Goal: Task Accomplishment & Management: Manage account settings

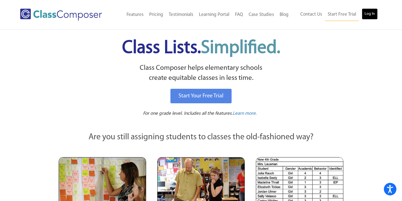
click at [365, 15] on link "Log In" at bounding box center [370, 13] width 16 height 11
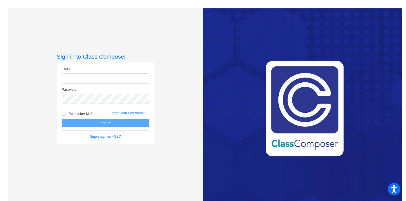
click at [99, 79] on input "email" at bounding box center [106, 78] width 88 height 10
click at [88, 79] on input "email" at bounding box center [106, 78] width 88 height 10
click at [123, 153] on div "Sign in to Class Composer Email Password Remember Me? Forgot Your Password? Log…" at bounding box center [106, 109] width 98 height 112
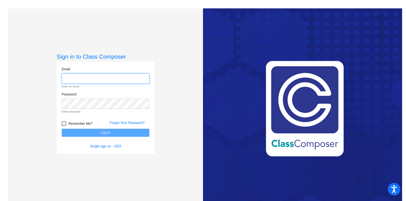
click at [105, 77] on input "email" at bounding box center [106, 78] width 88 height 10
type input "l"
type input "[EMAIL_ADDRESS][DOMAIN_NAME]"
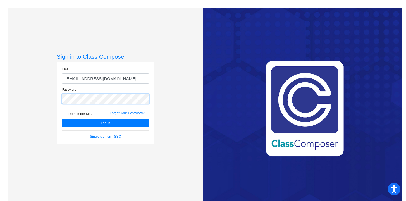
click at [62, 119] on button "Log In" at bounding box center [106, 123] width 88 height 8
click at [117, 114] on link "Forgot Your Password?" at bounding box center [127, 113] width 35 height 4
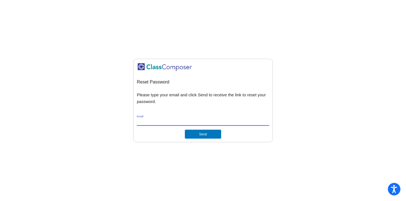
click at [189, 121] on input "Email *" at bounding box center [203, 121] width 132 height 5
type input "[EMAIL_ADDRESS][DOMAIN_NAME]"
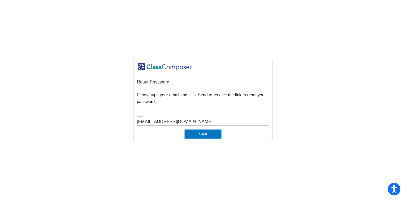
click at [202, 133] on button "Send" at bounding box center [203, 134] width 36 height 9
